Goal: Information Seeking & Learning: Understand process/instructions

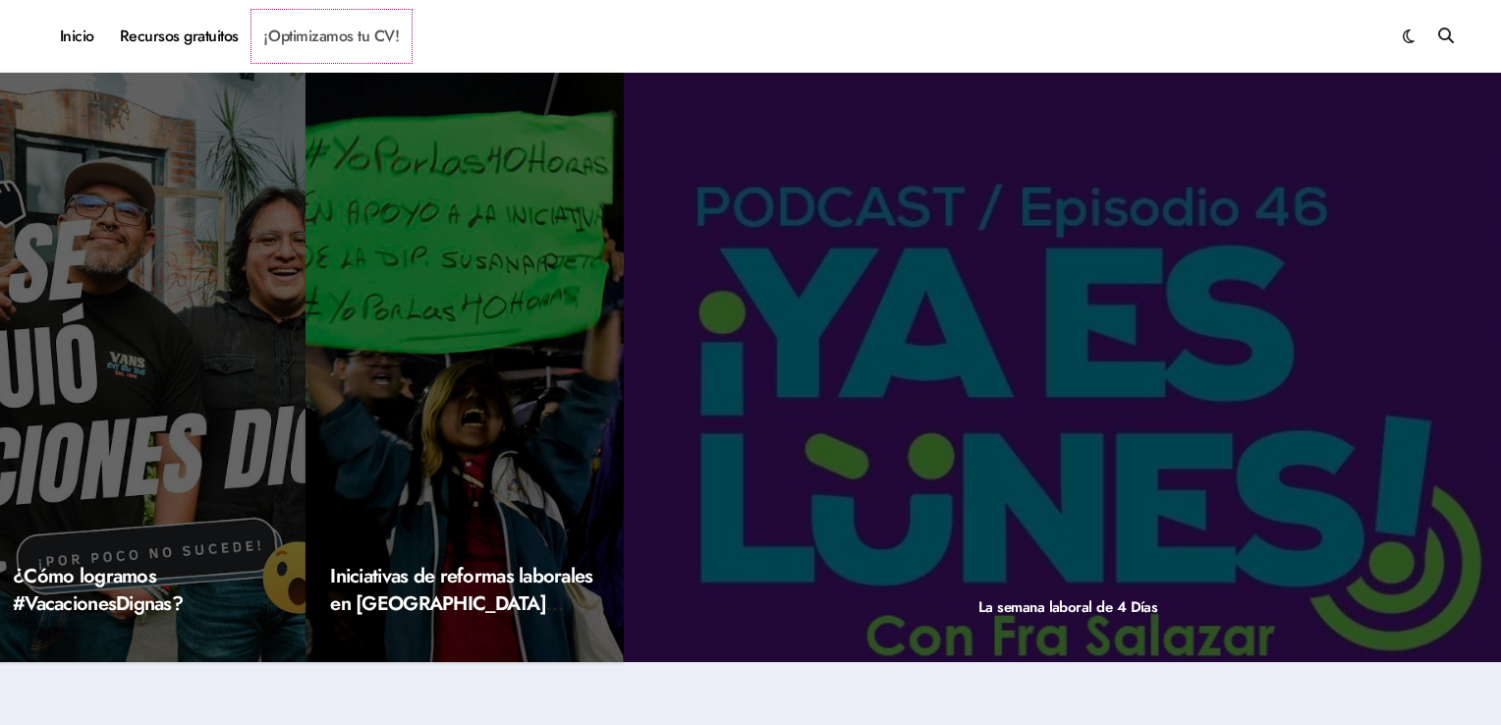
click at [373, 40] on link "¡Optimizamos tu CV!" at bounding box center [332, 36] width 160 height 53
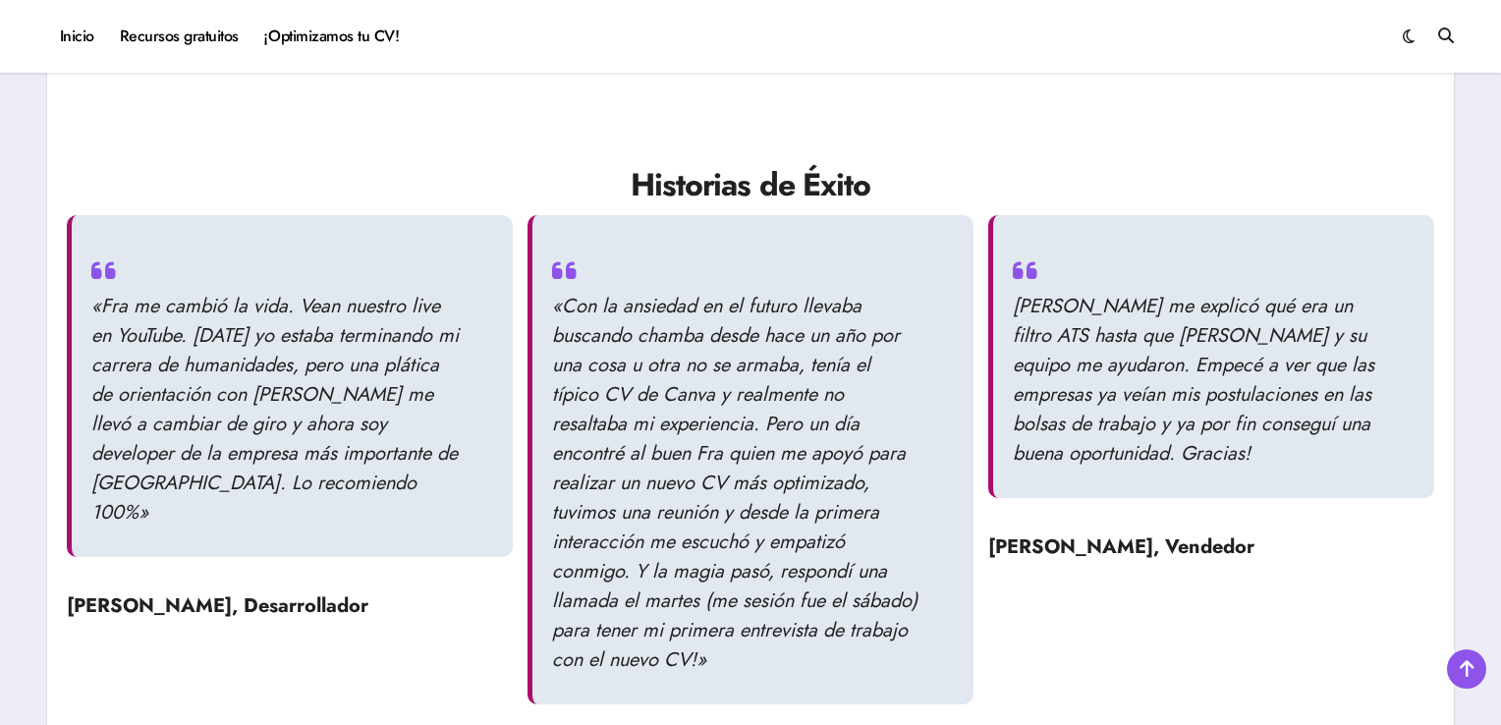
scroll to position [2358, 0]
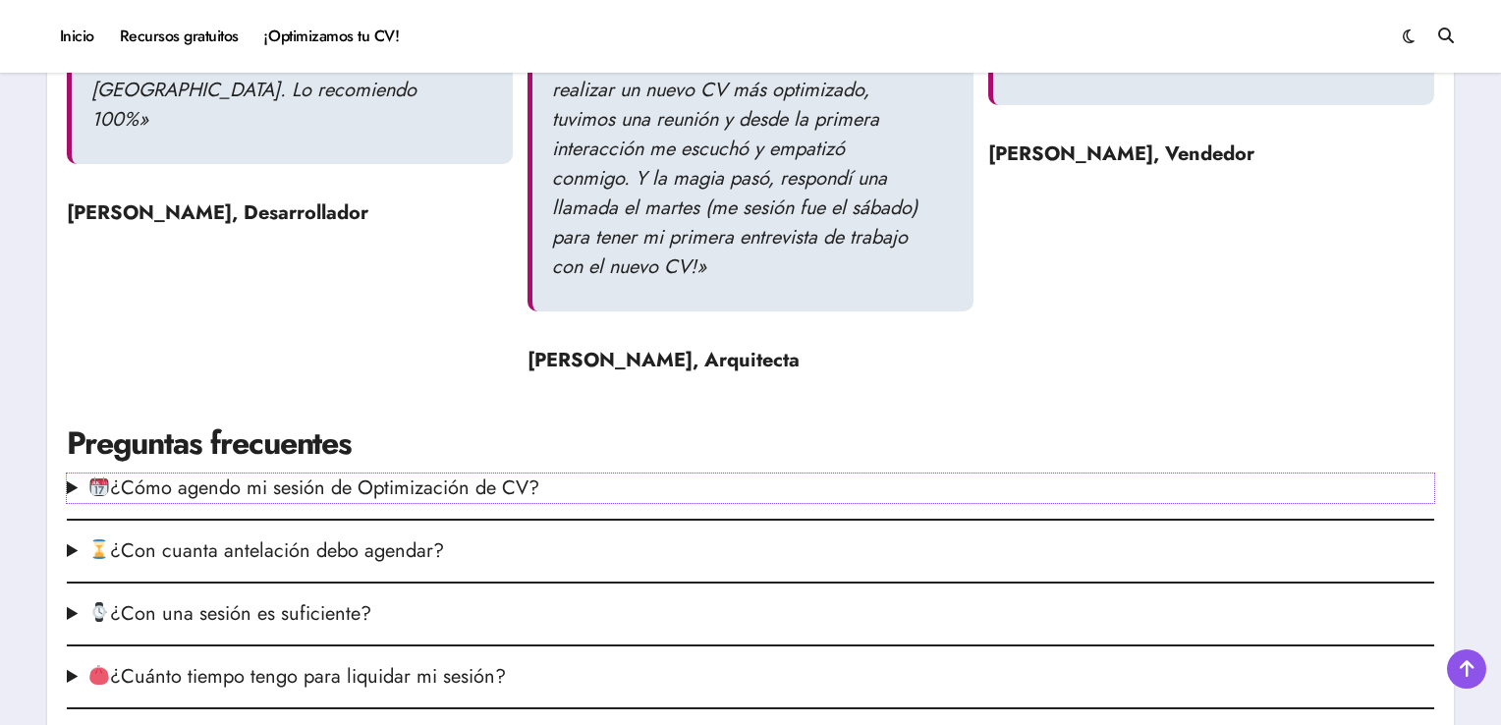
click at [460, 492] on summary "¿Cómo agendo mi sesión de Optimización de CV?" at bounding box center [751, 488] width 1368 height 29
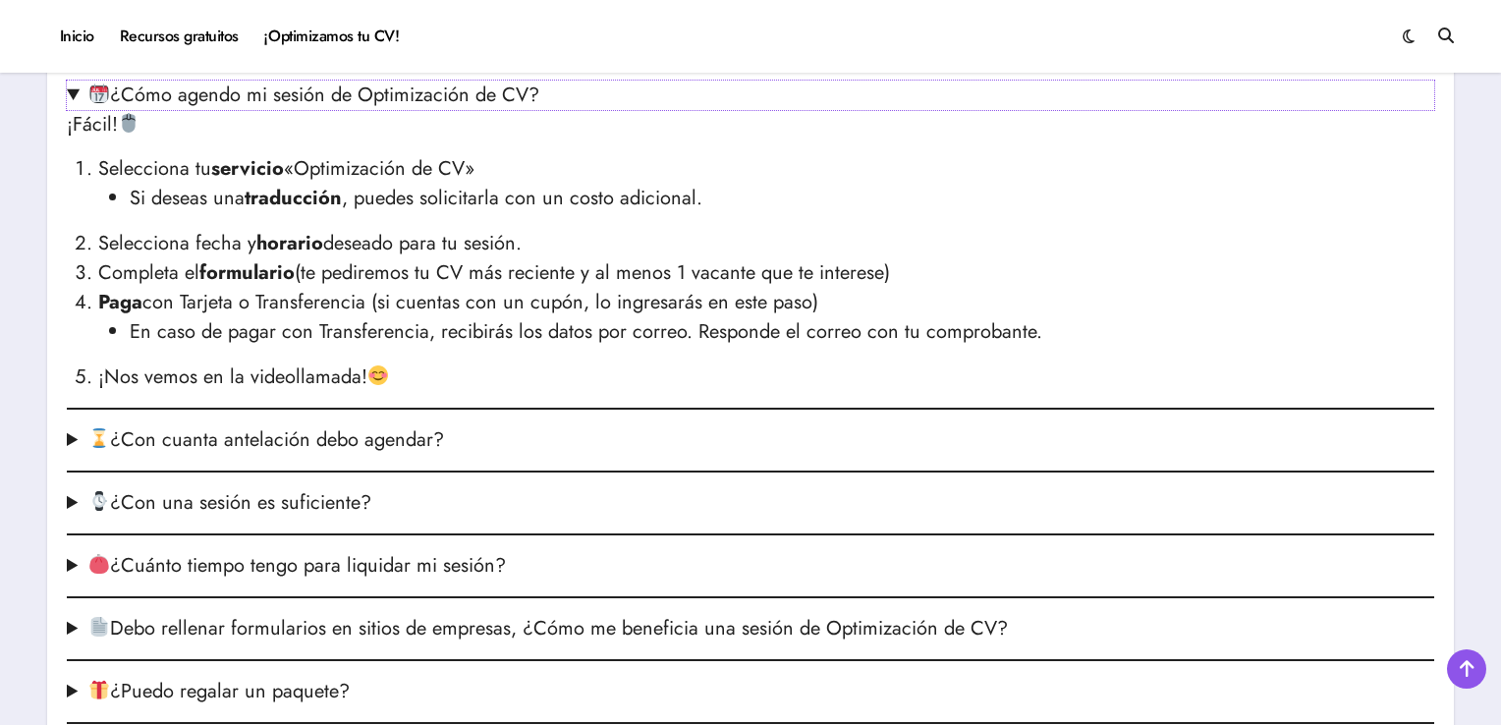
scroll to position [2849, 0]
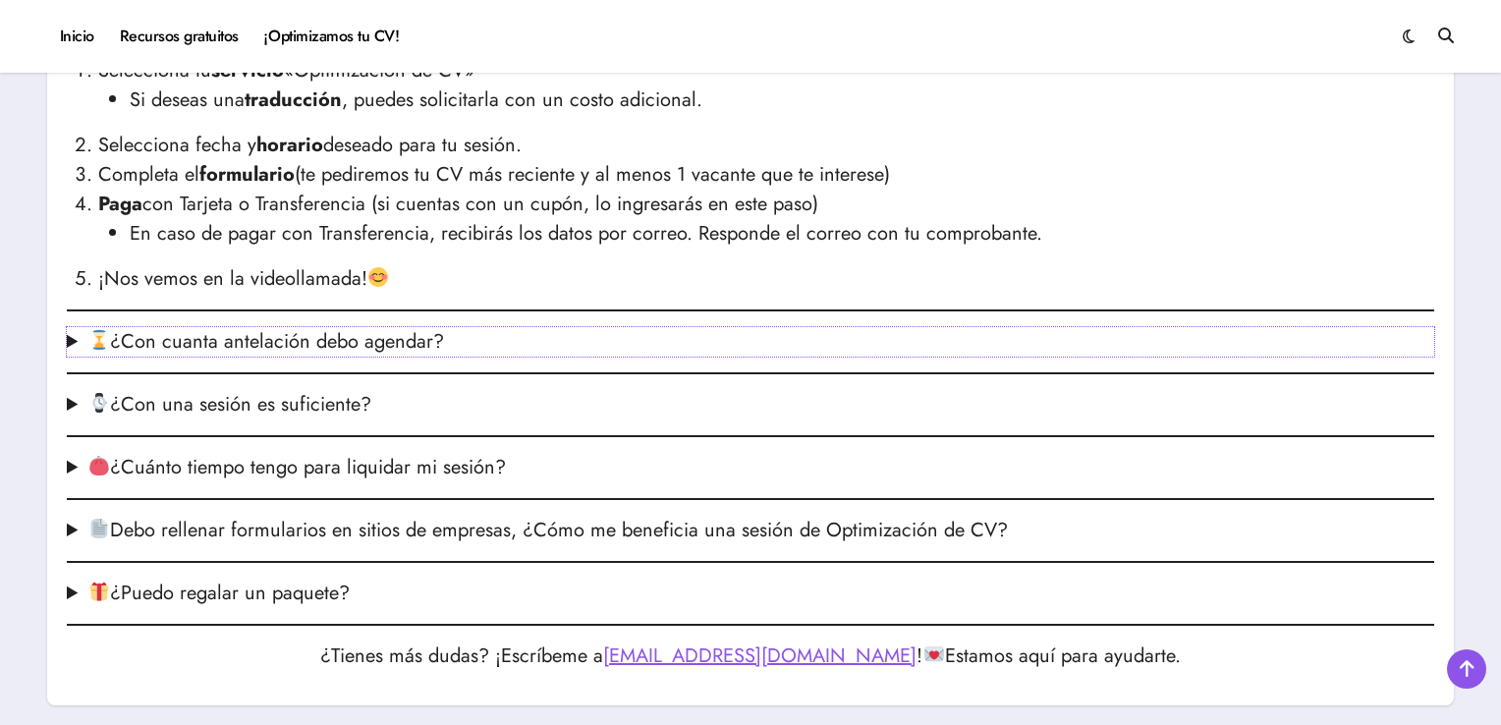
click at [324, 328] on summary "¿Con cuanta antelación debo agendar?" at bounding box center [751, 341] width 1368 height 29
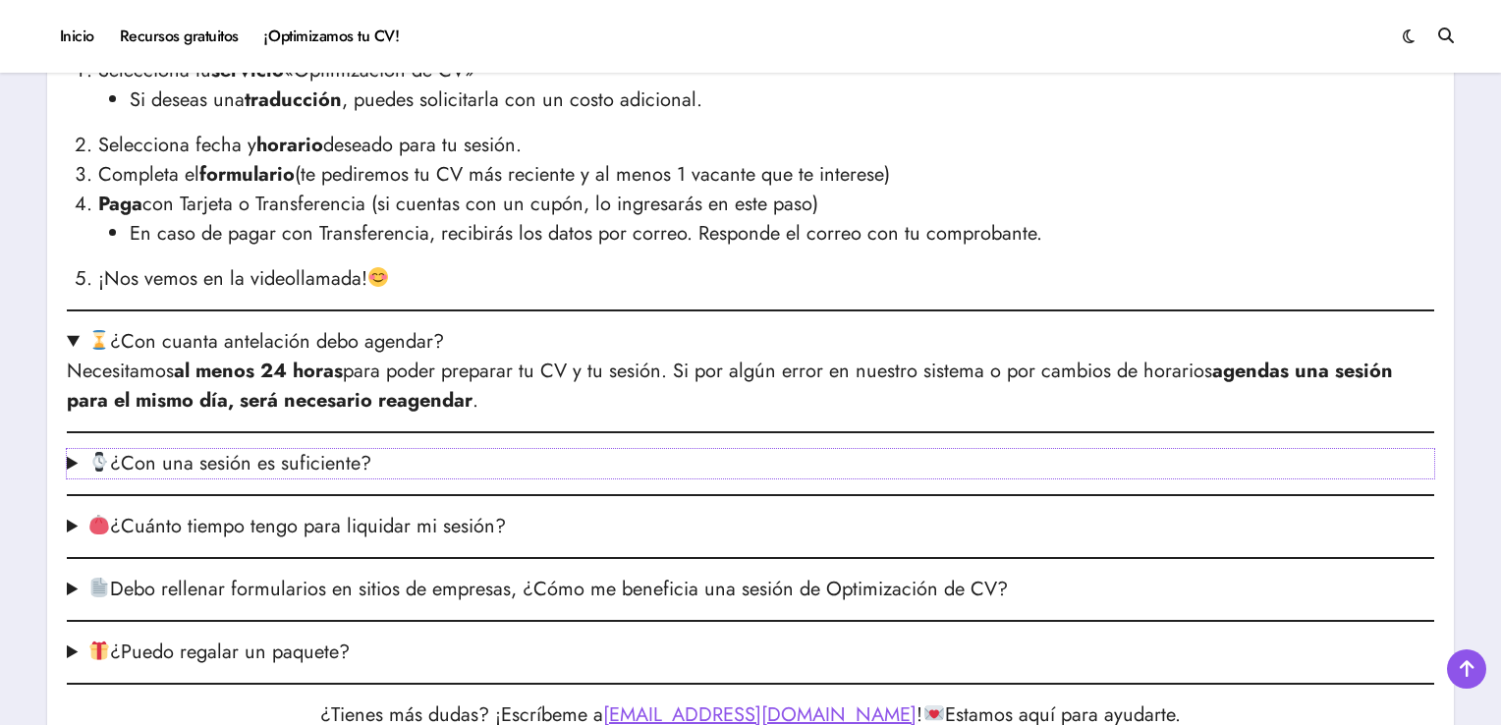
click at [340, 468] on summary "¿Con una sesión es suficiente?" at bounding box center [751, 463] width 1368 height 29
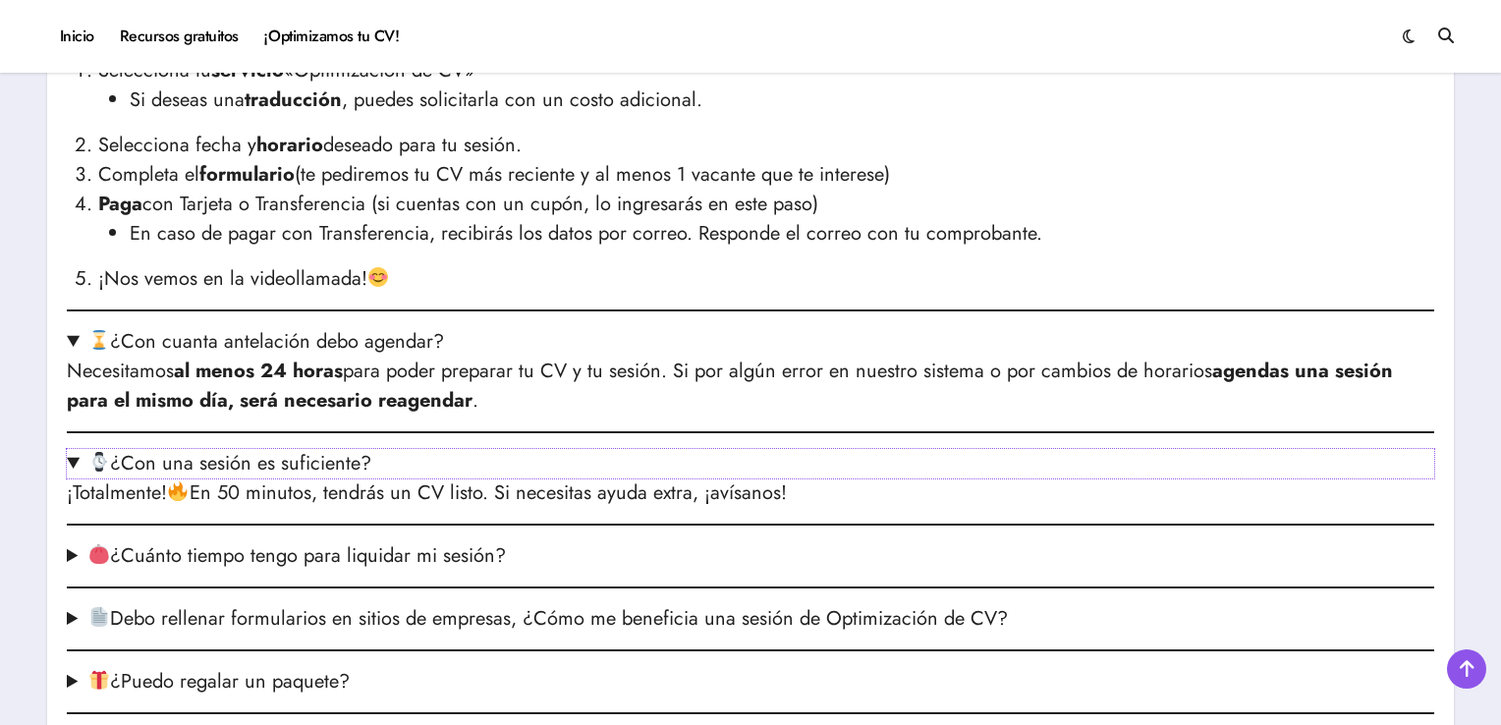
scroll to position [2947, 0]
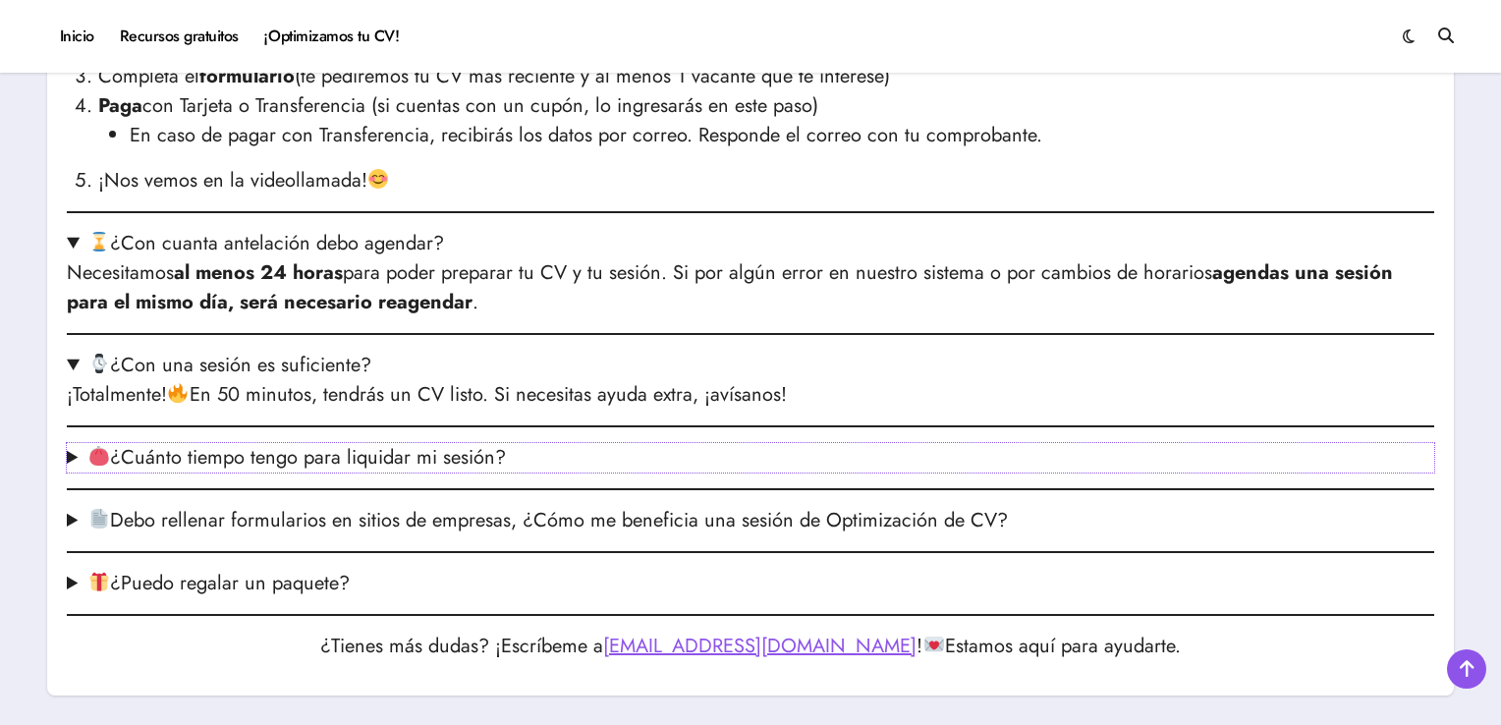
click at [364, 465] on summary "¿Cuánto tiempo tengo para liquidar mi sesión?" at bounding box center [751, 457] width 1368 height 29
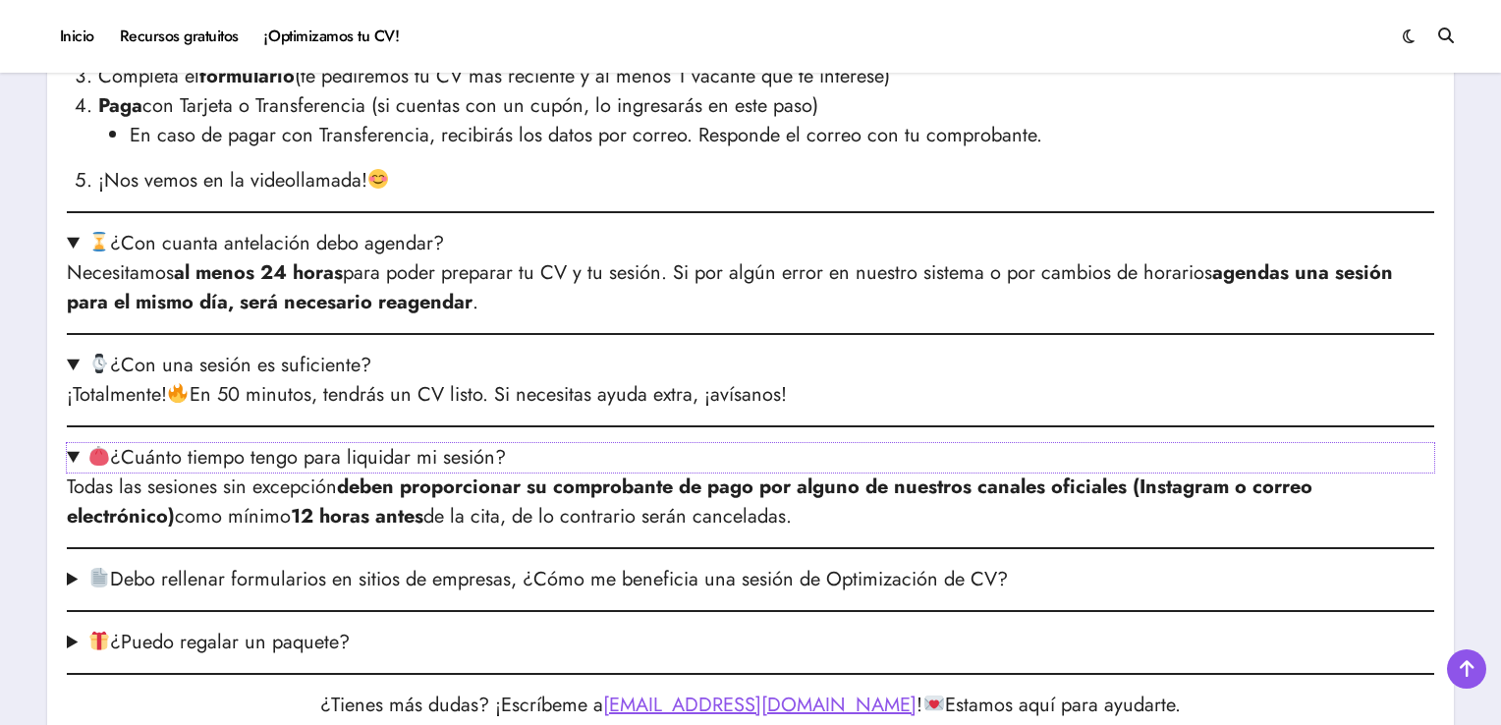
scroll to position [3046, 0]
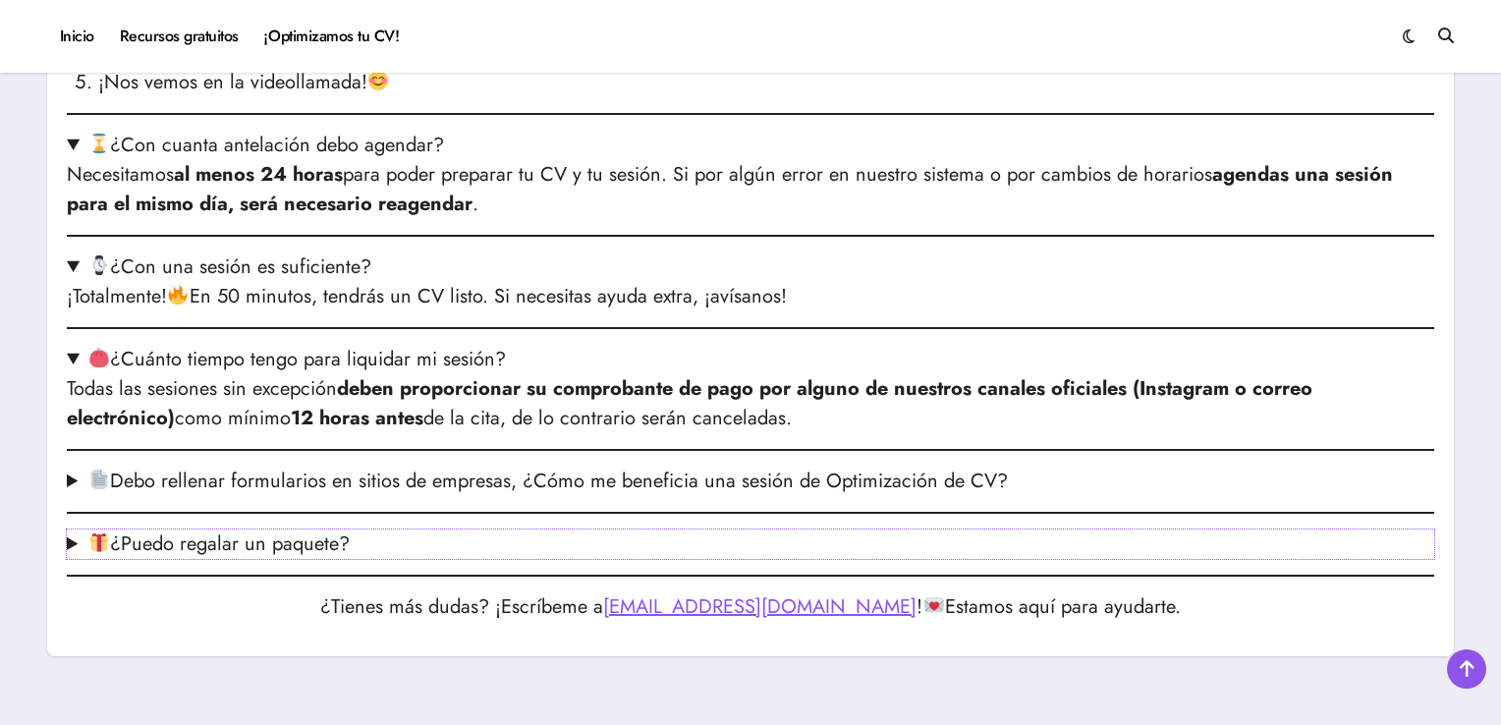
click at [331, 548] on summary "¿Puedo regalar un paquete?" at bounding box center [751, 544] width 1368 height 29
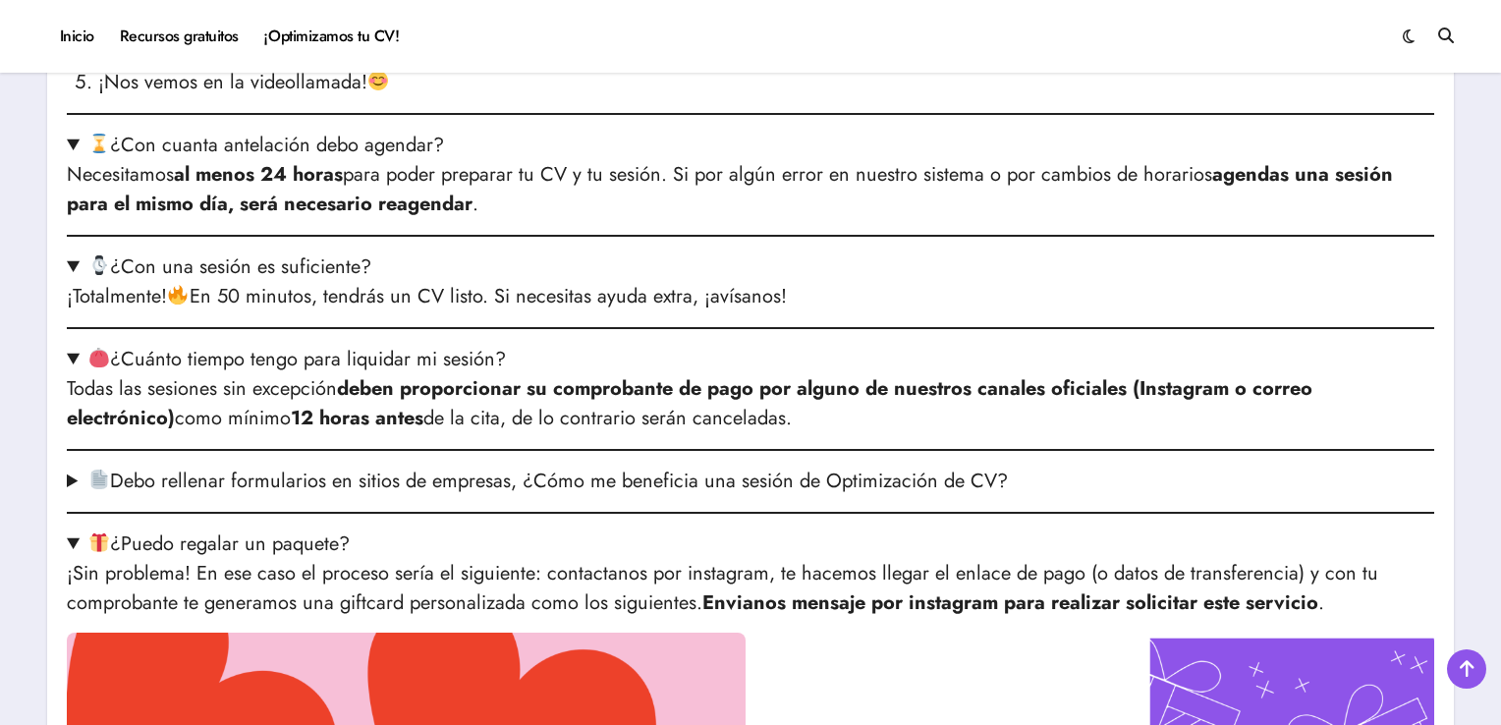
click at [399, 480] on summary "Debo rellenar formularios en sitios de empresas, ¿Cómo me beneficia una sesión …" at bounding box center [751, 481] width 1368 height 29
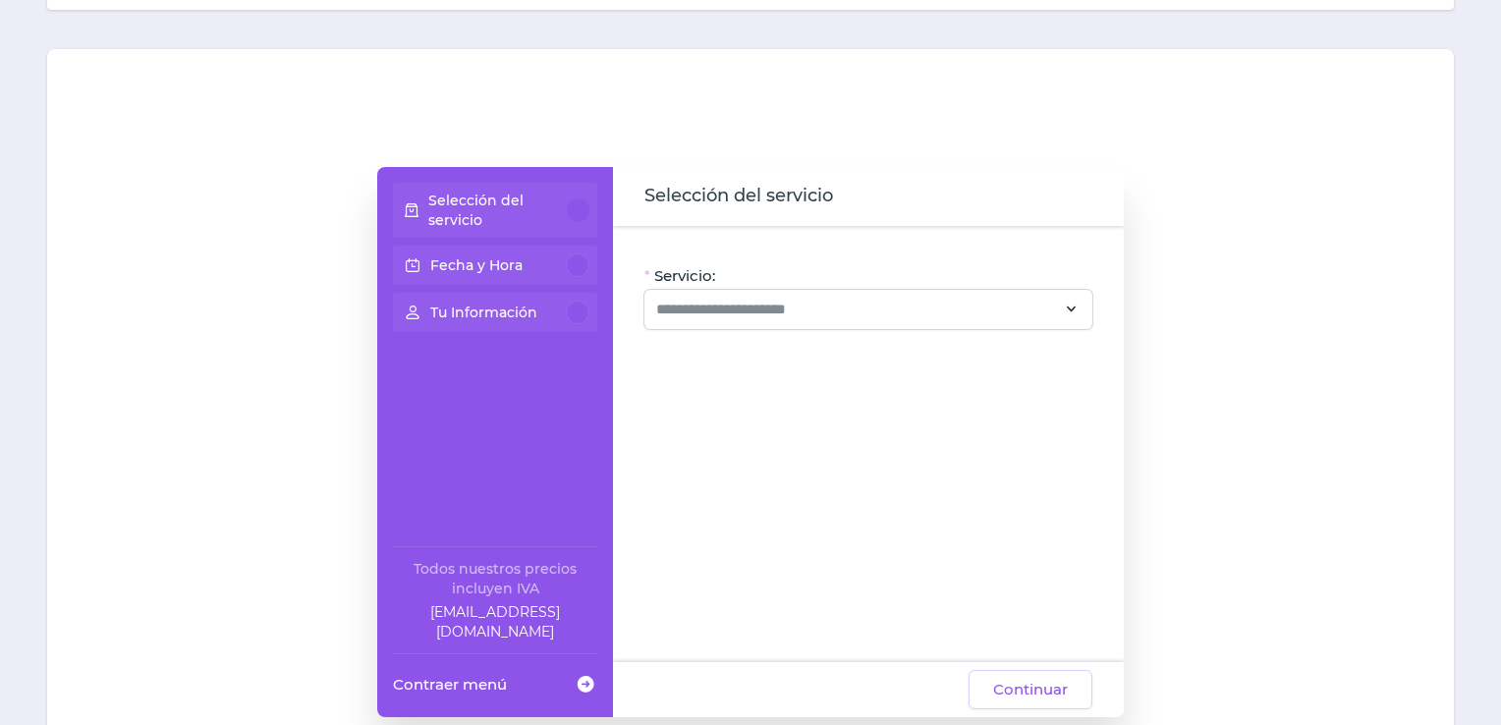
scroll to position [0, 0]
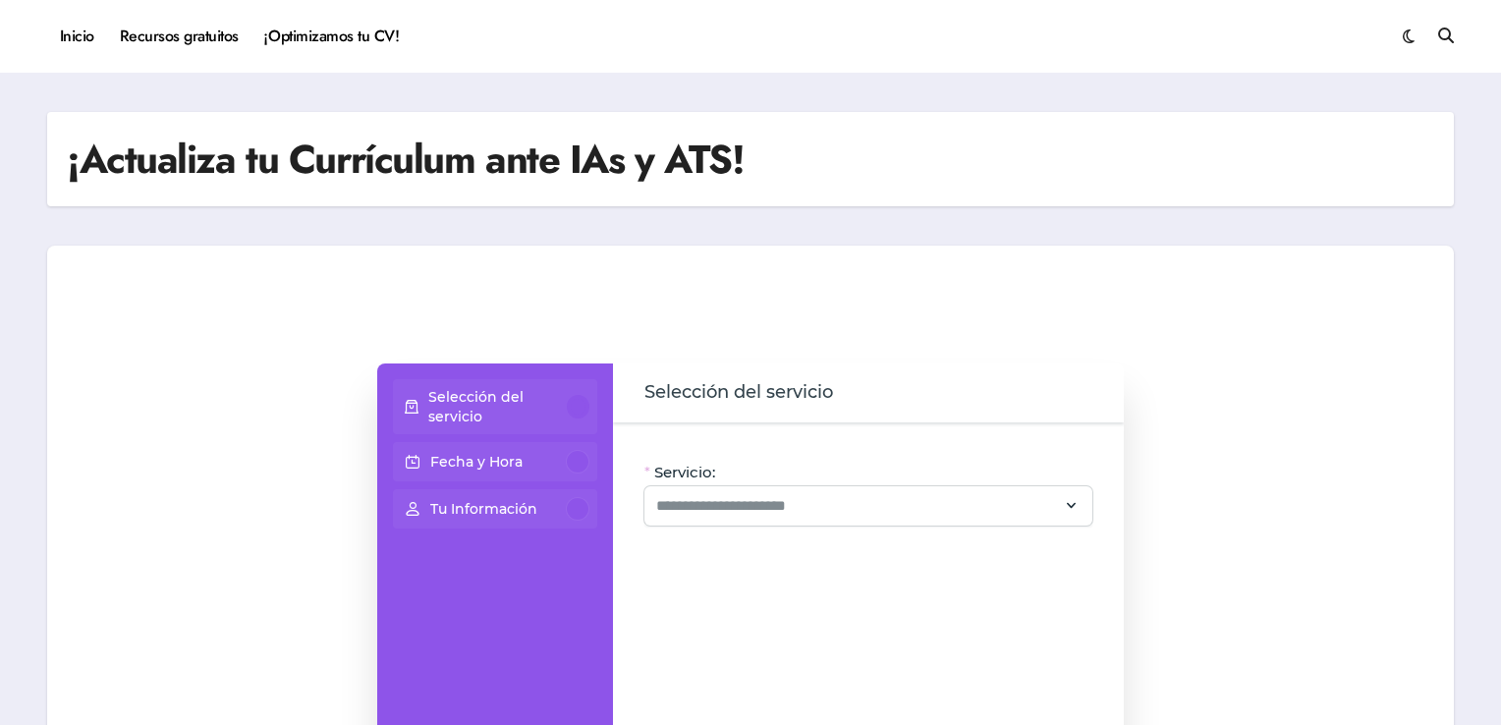
click at [579, 407] on div at bounding box center [578, 407] width 23 height 24
click at [745, 504] on input "Servicio:" at bounding box center [856, 506] width 401 height 24
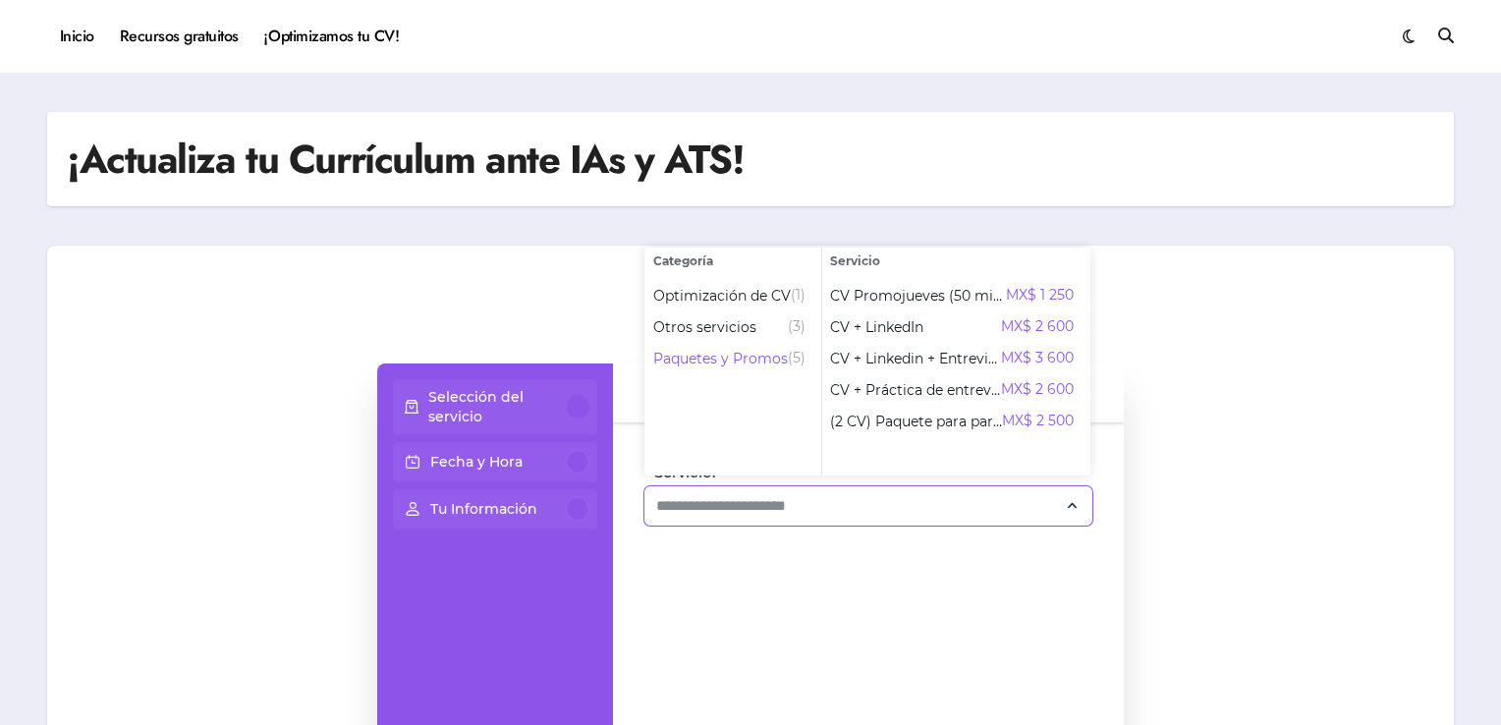
click at [1357, 424] on div "Selección del servicio Fecha y Hora Tu Información Todos nuestros precios inclu…" at bounding box center [751, 639] width 1368 height 550
